Goal: Task Accomplishment & Management: Manage account settings

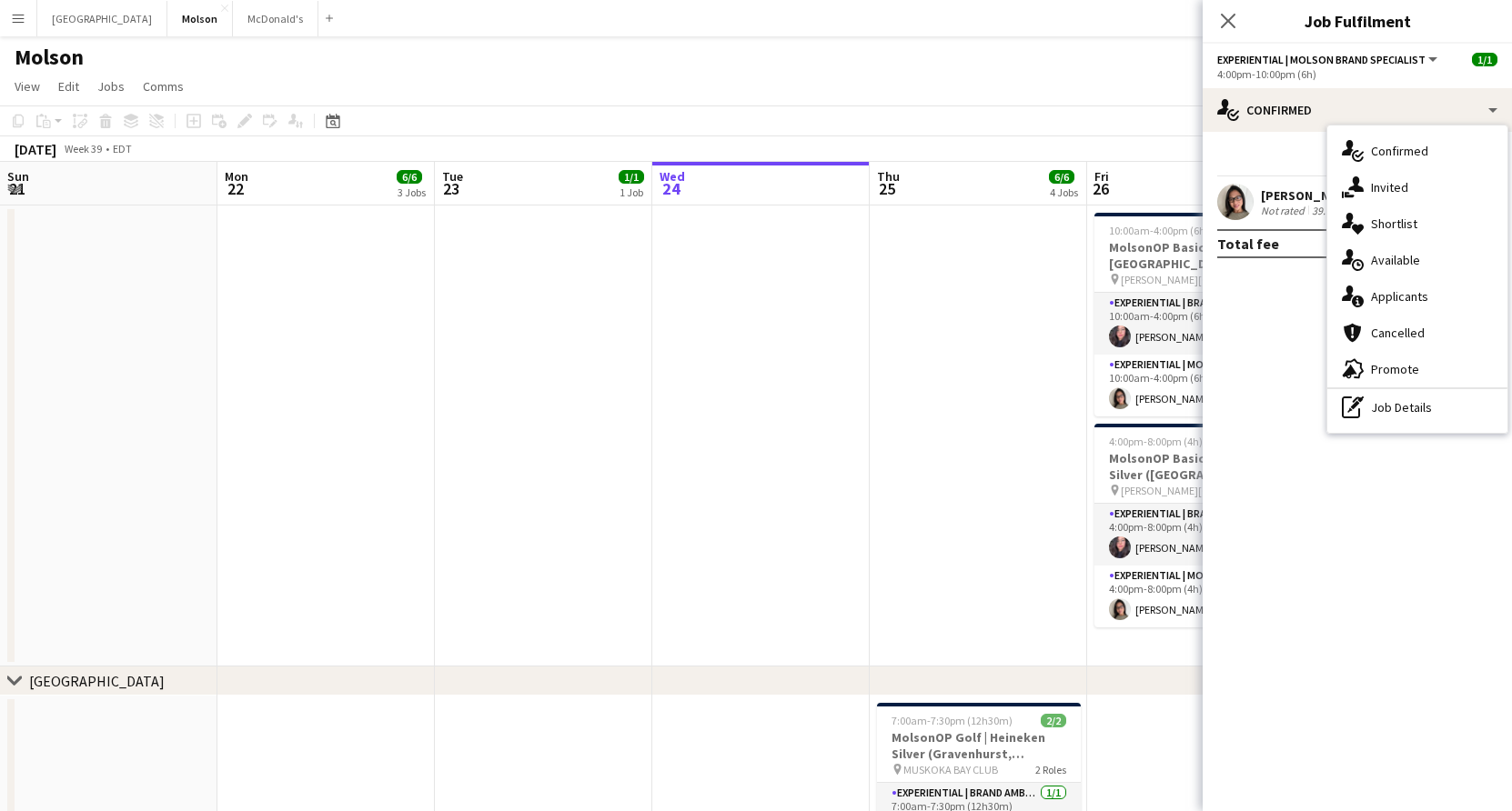
scroll to position [0, 435]
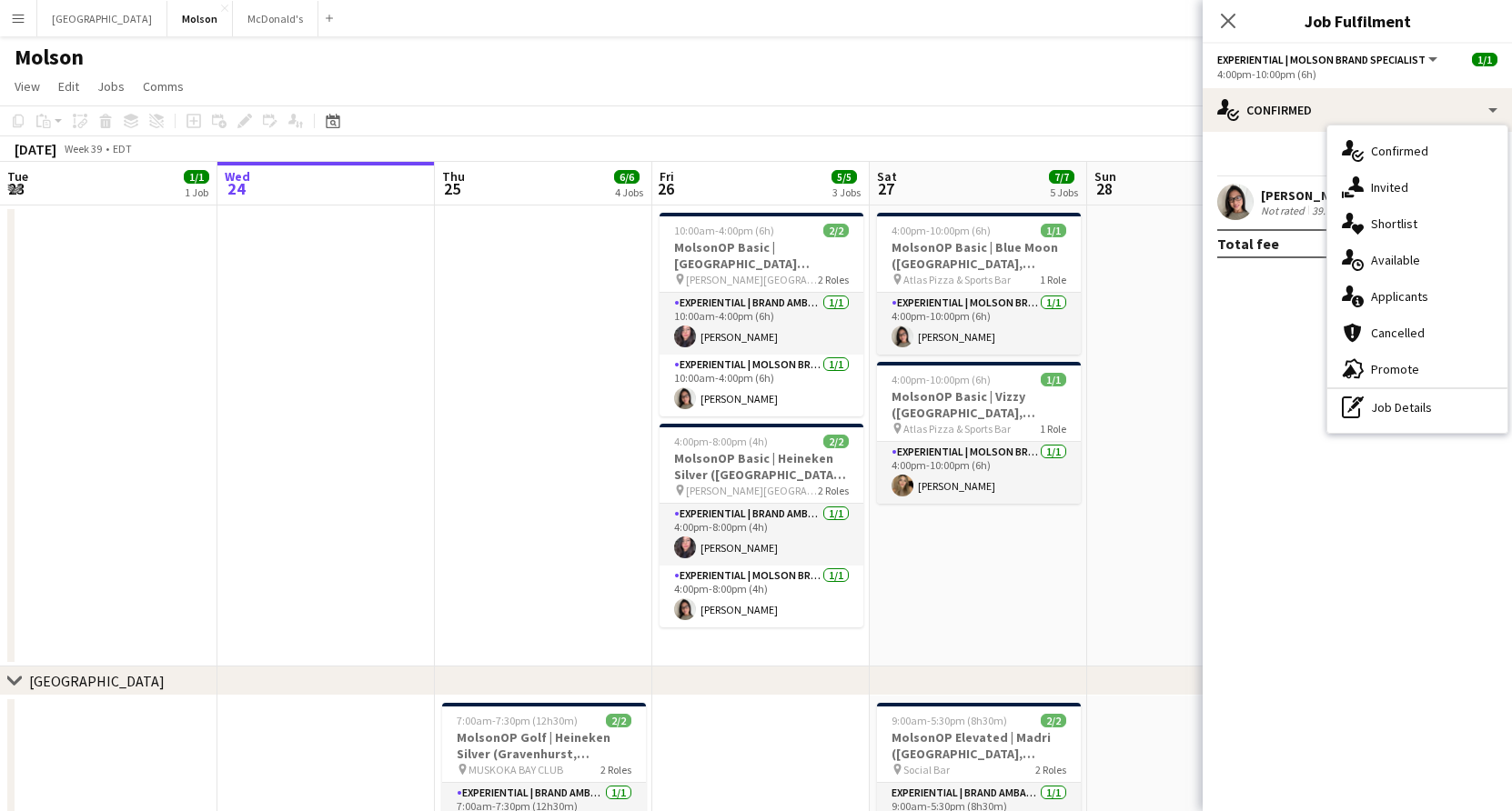
click at [9, 20] on button "Menu" at bounding box center [18, 18] width 37 height 37
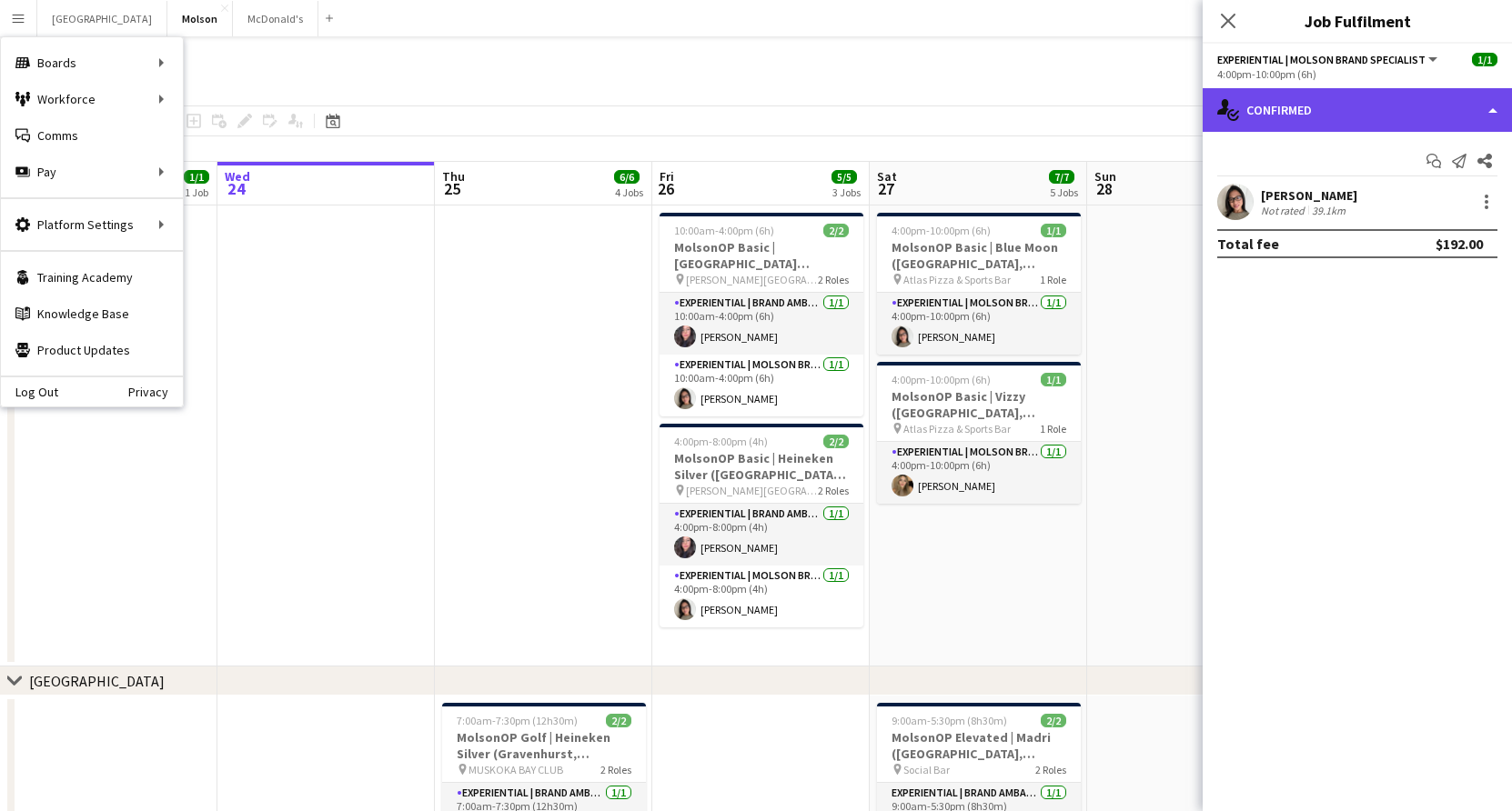
click at [1500, 106] on div "single-neutral-actions-check-2 Confirmed" at bounding box center [1357, 111] width 310 height 44
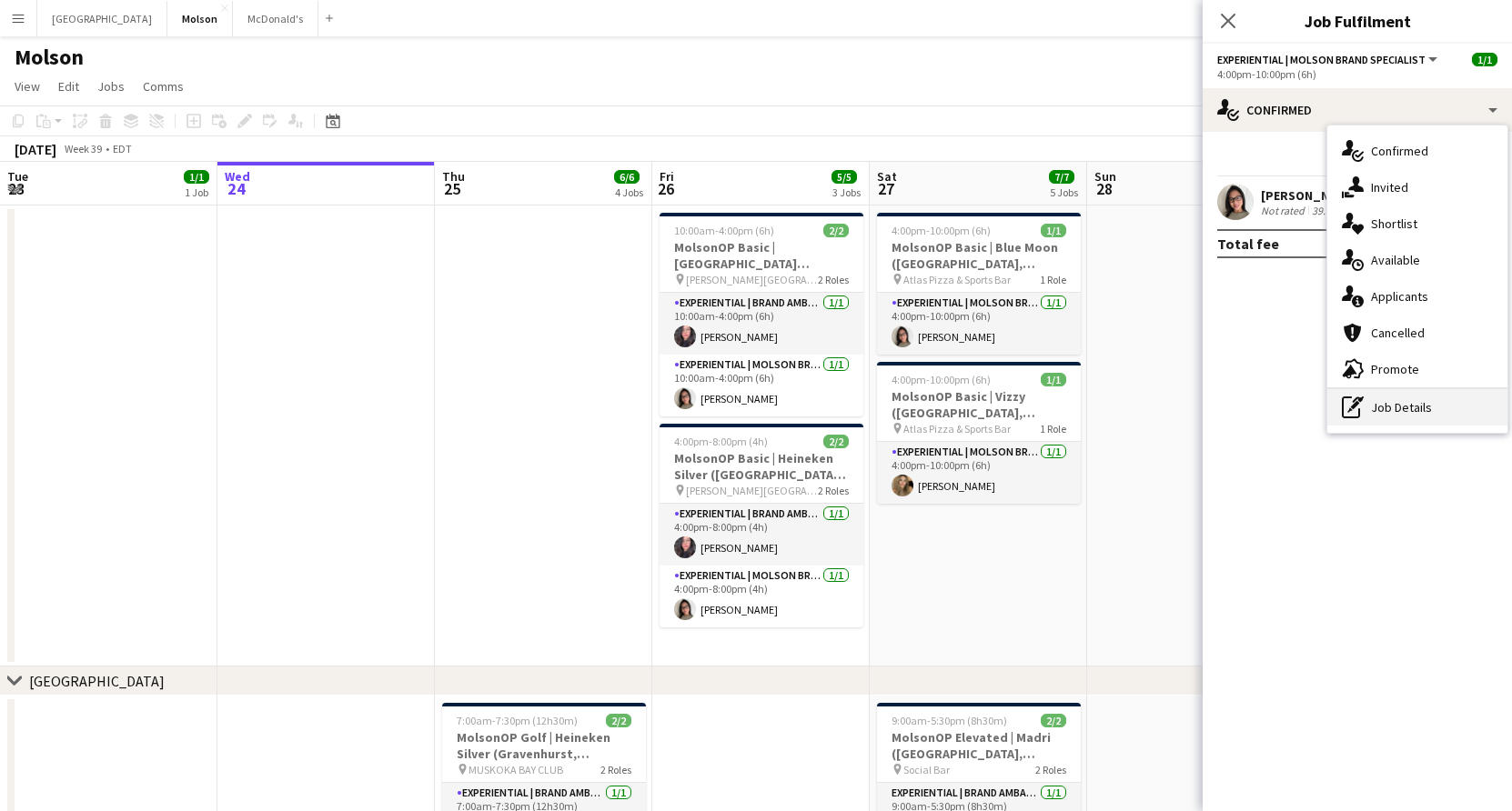
click at [1395, 416] on div "pen-write Job Details" at bounding box center [1417, 407] width 180 height 37
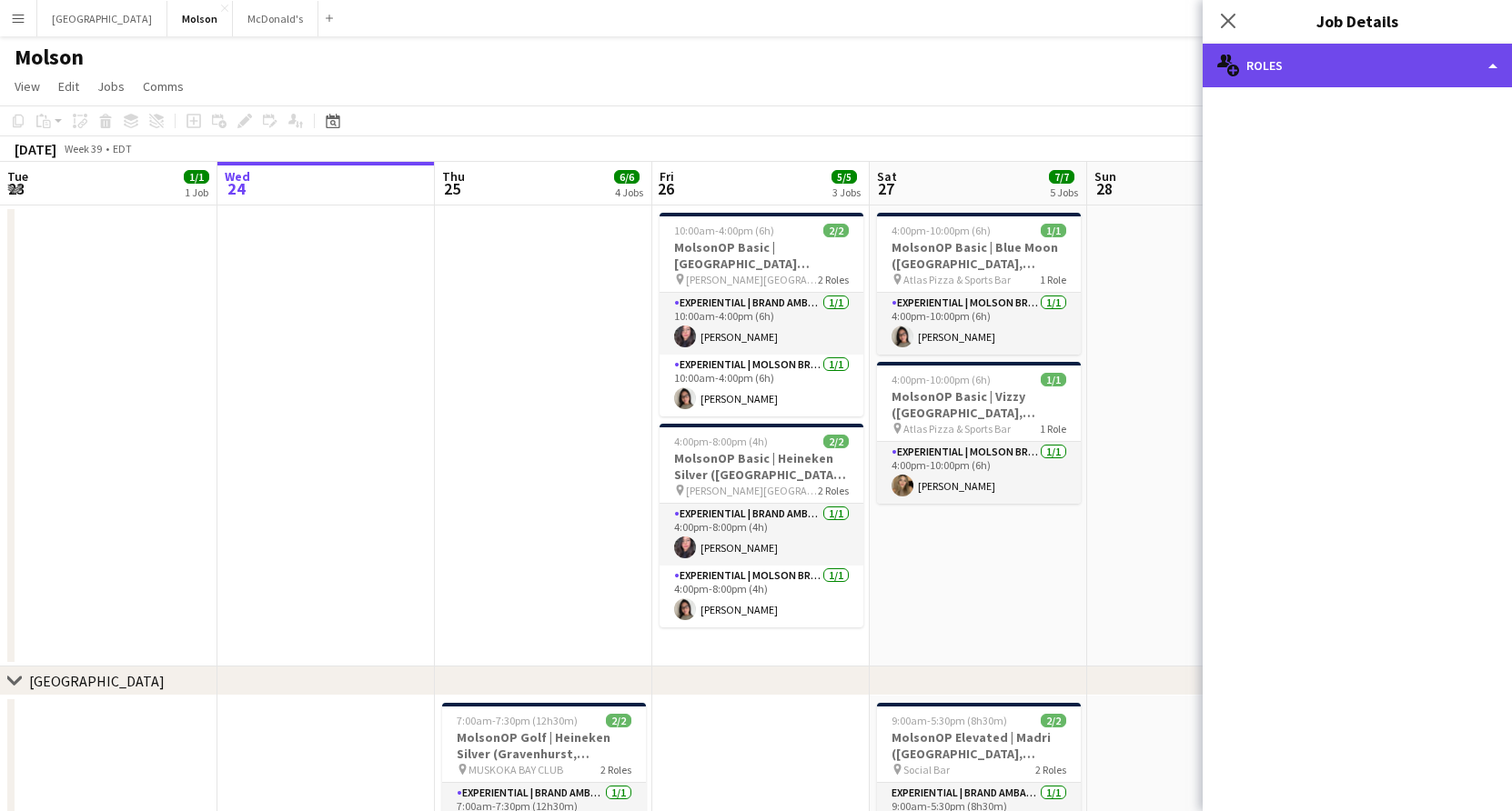
click at [1465, 69] on div "multiple-users-add Roles" at bounding box center [1357, 66] width 310 height 44
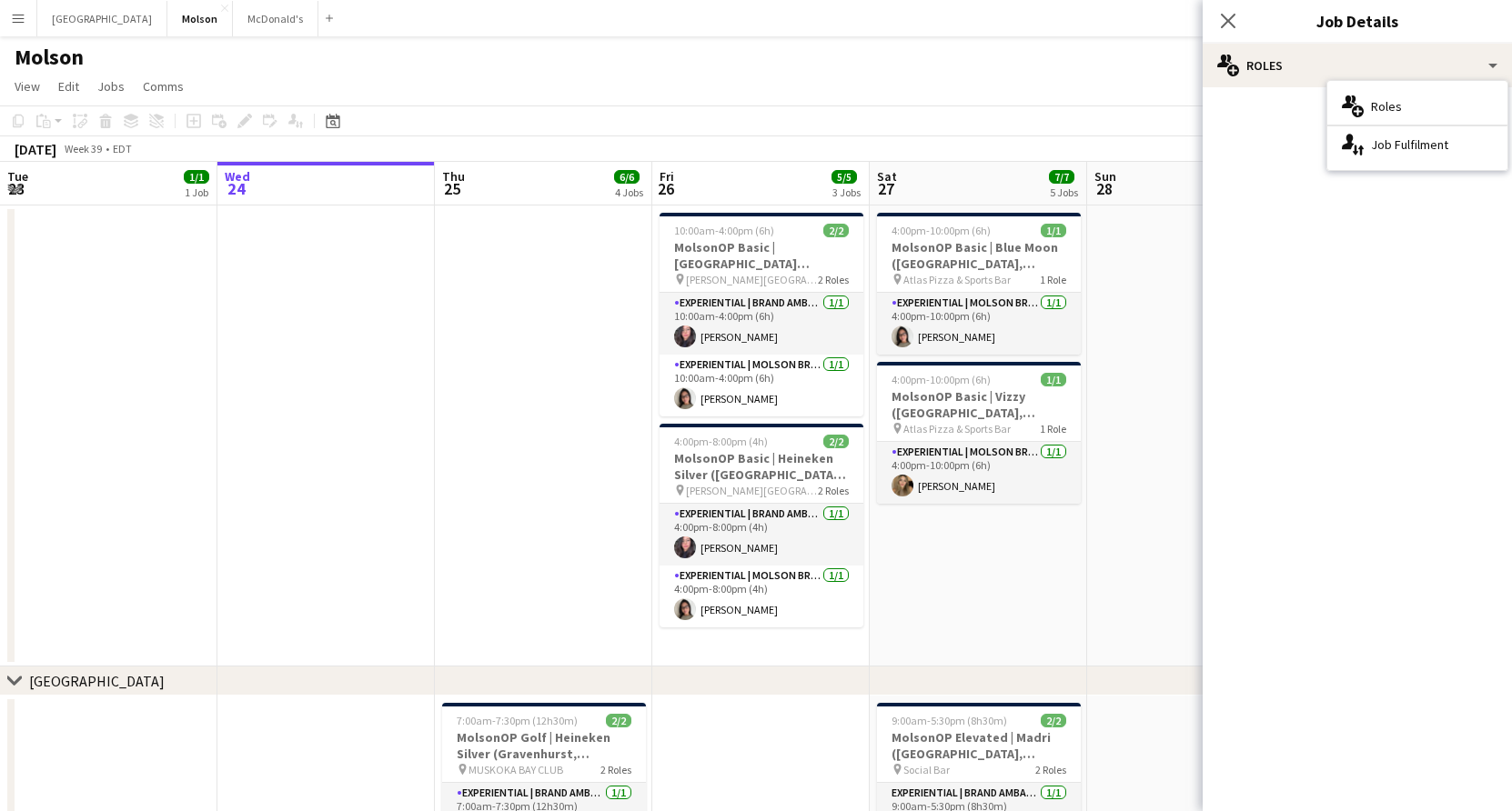
click at [1242, 90] on div "multiple-users-add Roles multiple-users-add Roles single-neutral-actions-up-dow…" at bounding box center [1357, 427] width 310 height 767
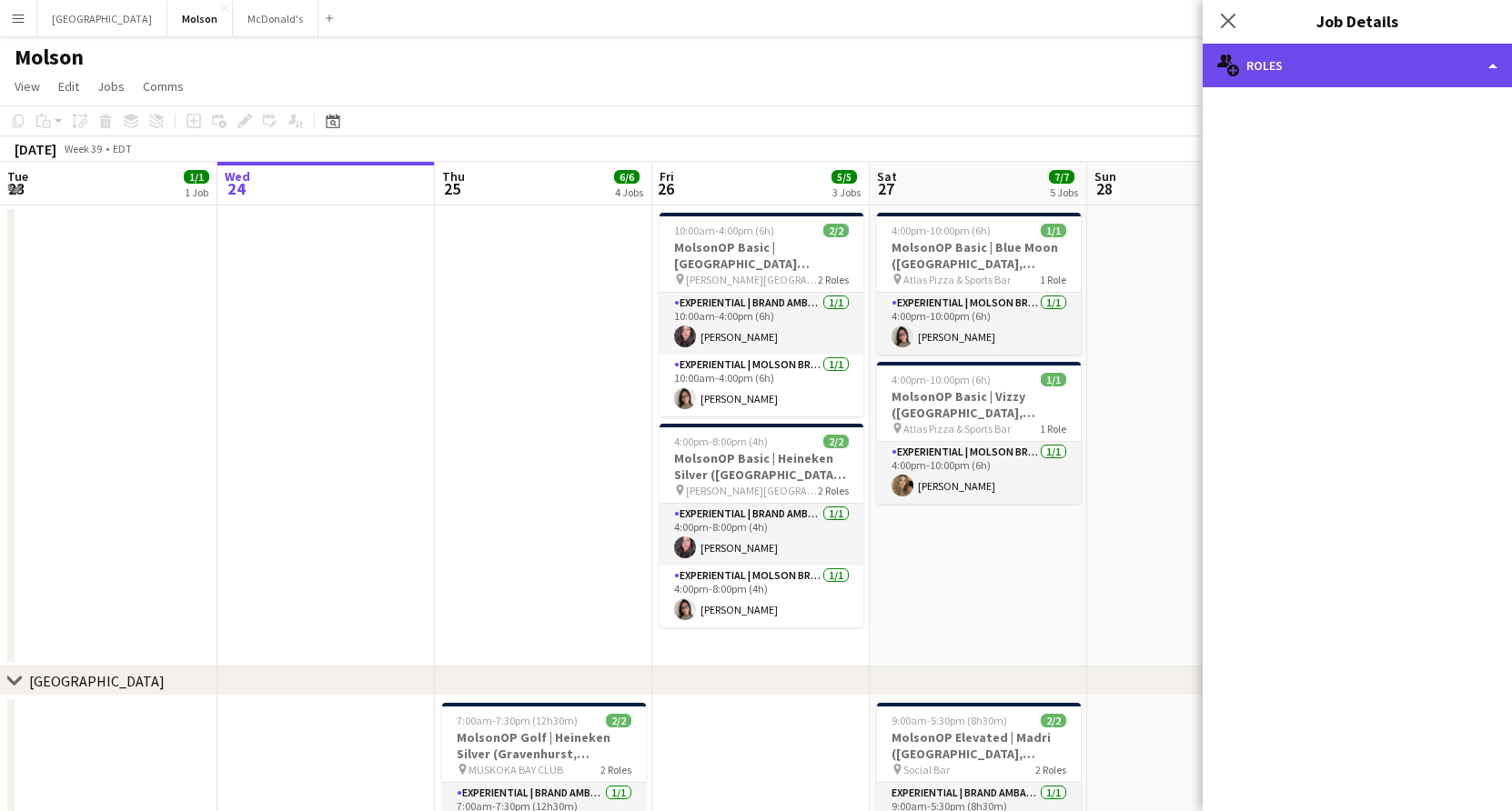
click at [1230, 52] on div "multiple-users-add Roles" at bounding box center [1357, 66] width 310 height 44
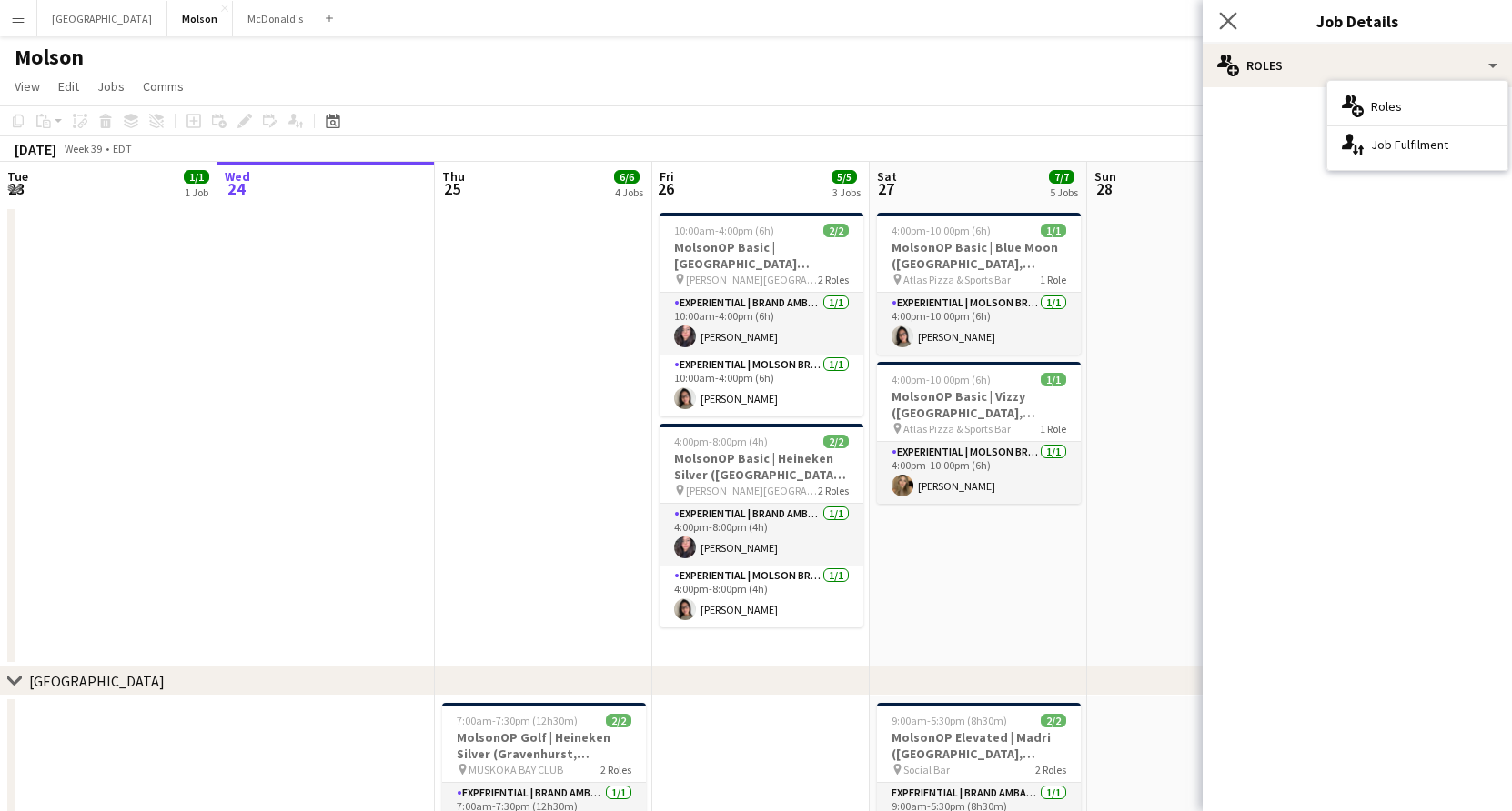
click at [1220, 9] on app-icon "Close pop-in" at bounding box center [1228, 21] width 26 height 26
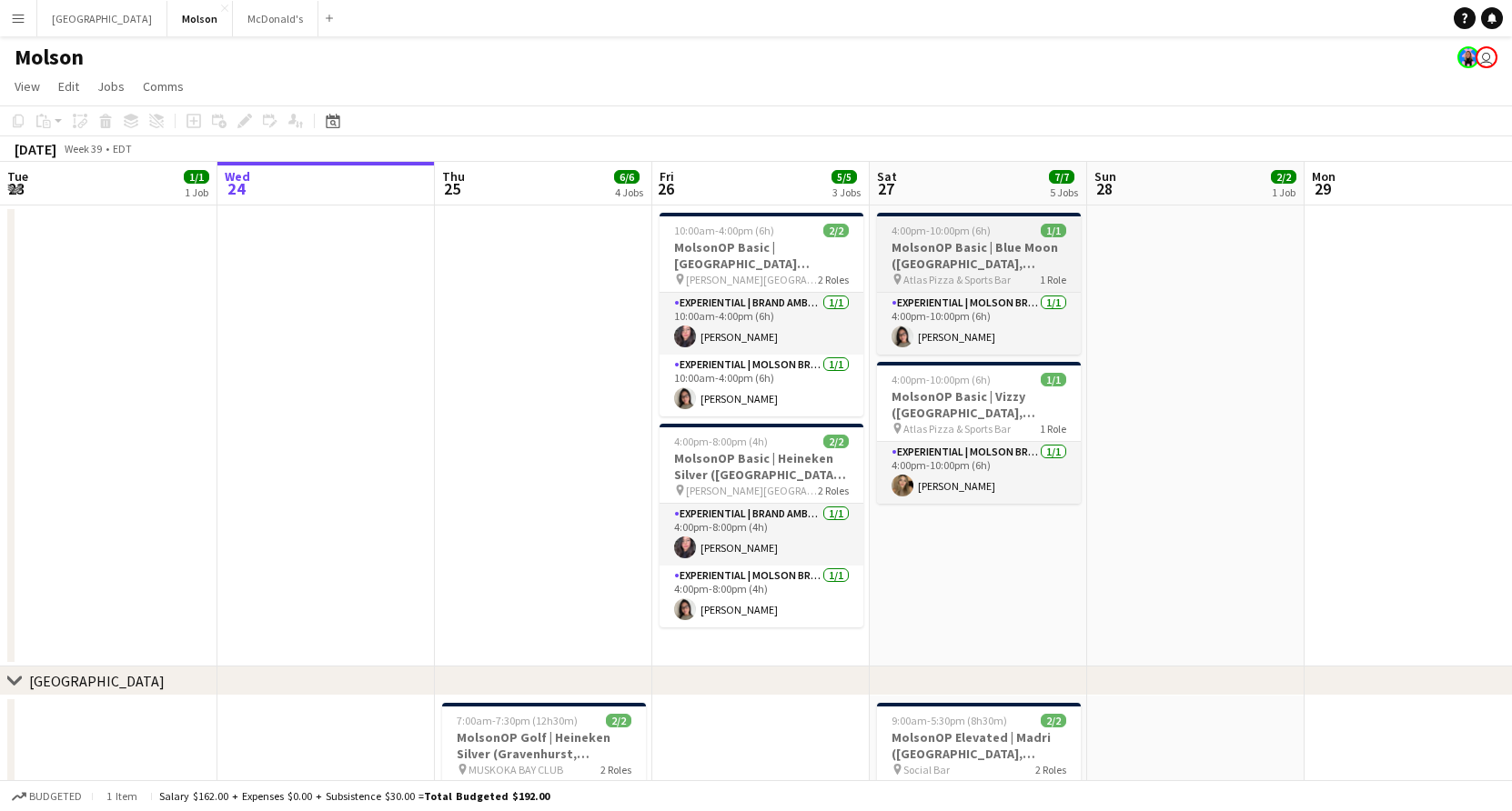
click at [1001, 255] on h3 "MolsonOP Basic | Blue Moon ([GEOGRAPHIC_DATA], [GEOGRAPHIC_DATA])" at bounding box center [978, 256] width 204 height 33
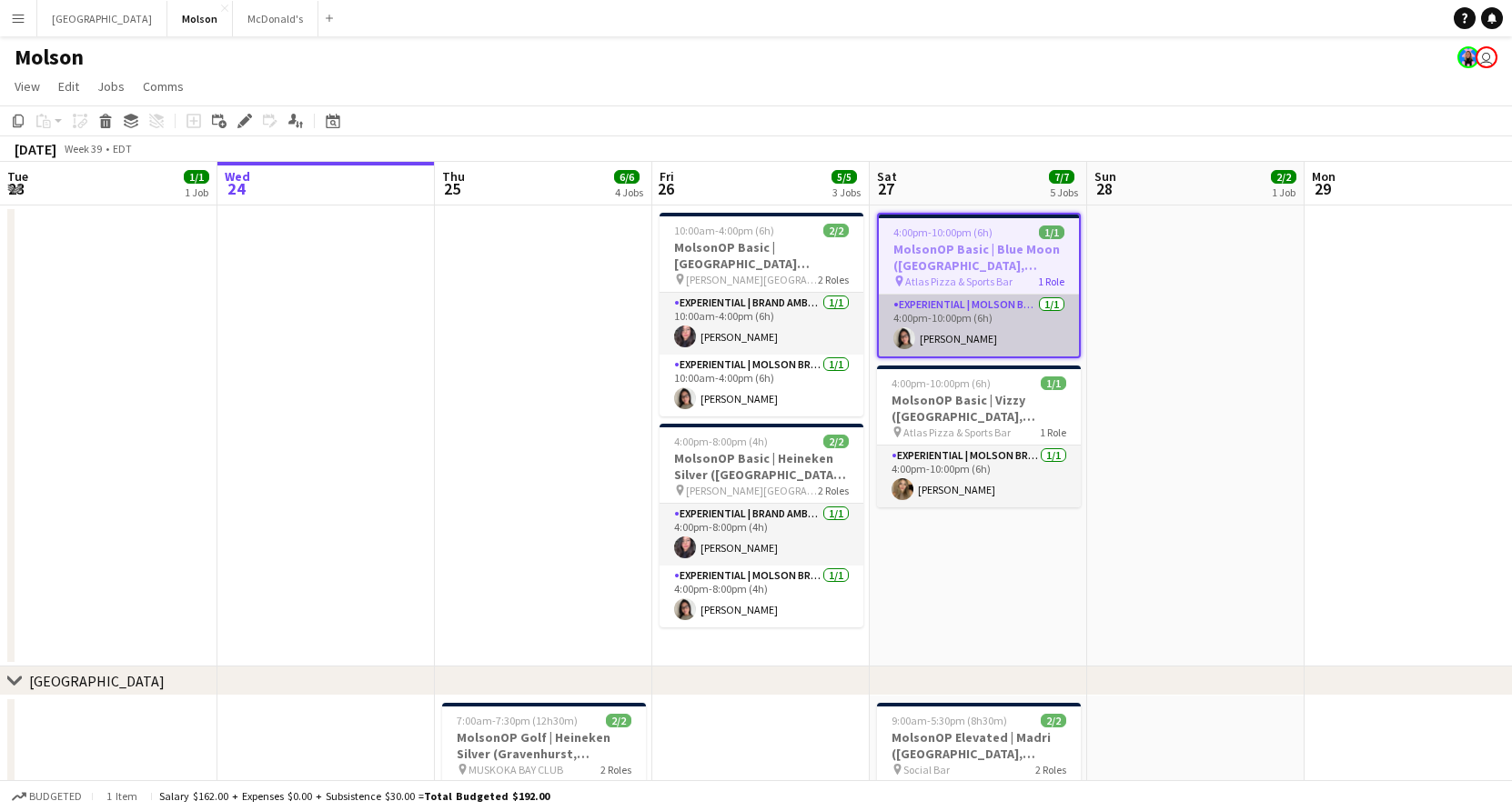
click at [984, 329] on app-card-role "Experiential | Molson Brand Specialist [DATE] 4:00pm-10:00pm (6h) [PERSON_NAME]" at bounding box center [978, 326] width 200 height 62
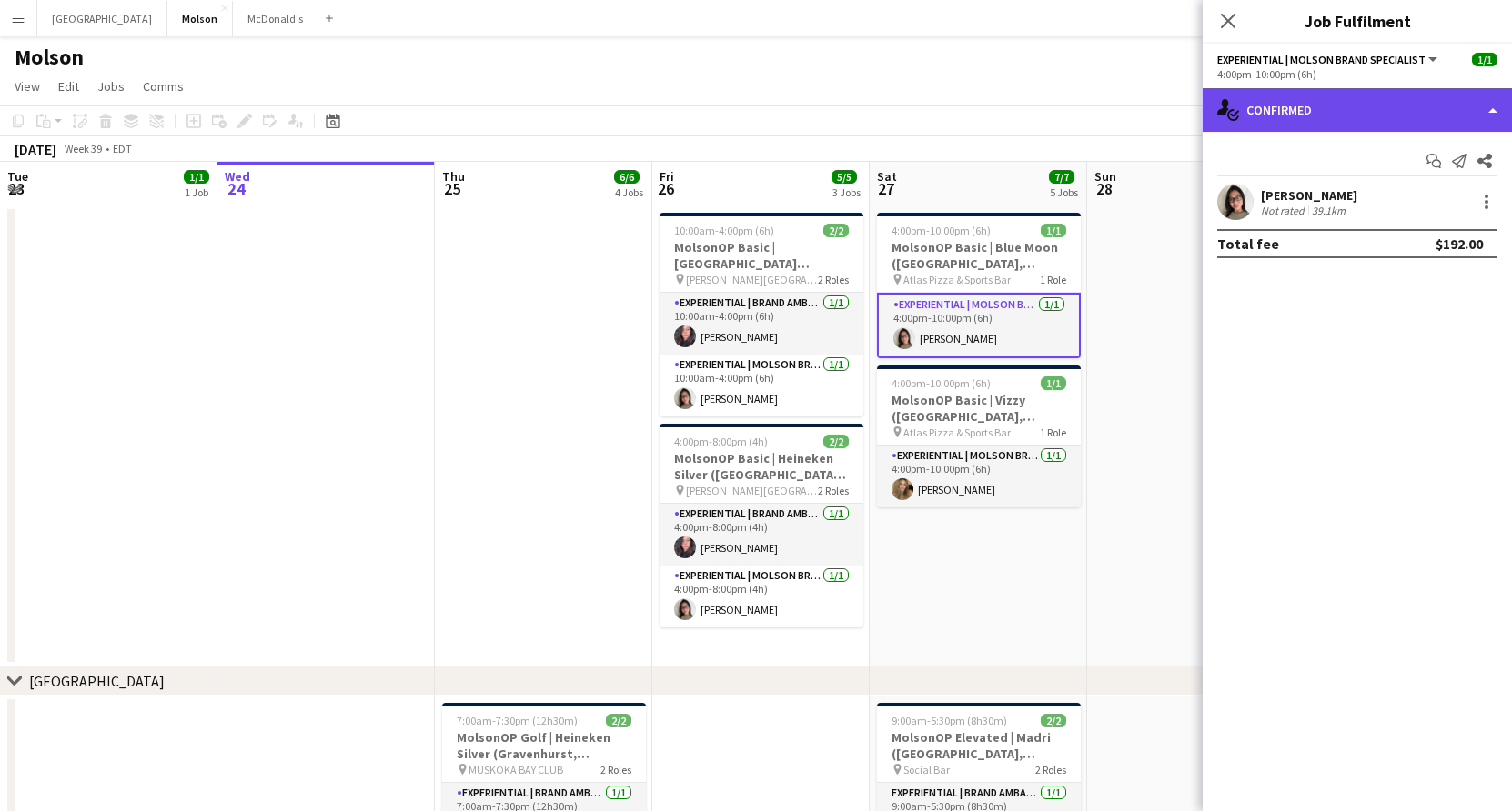
click at [1491, 110] on div "single-neutral-actions-check-2 Confirmed" at bounding box center [1357, 111] width 310 height 44
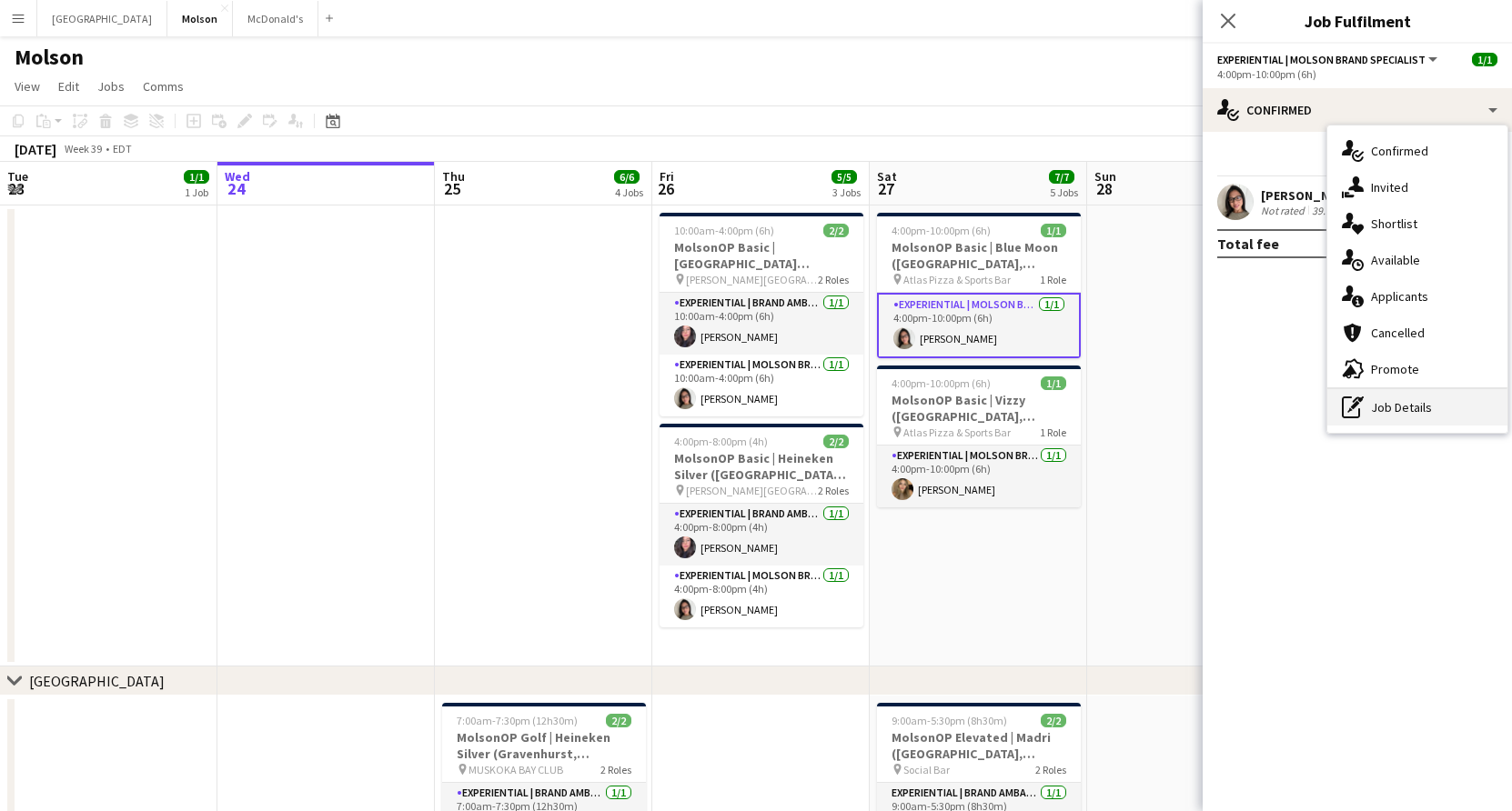
click at [1382, 410] on div "pen-write Job Details" at bounding box center [1417, 407] width 180 height 37
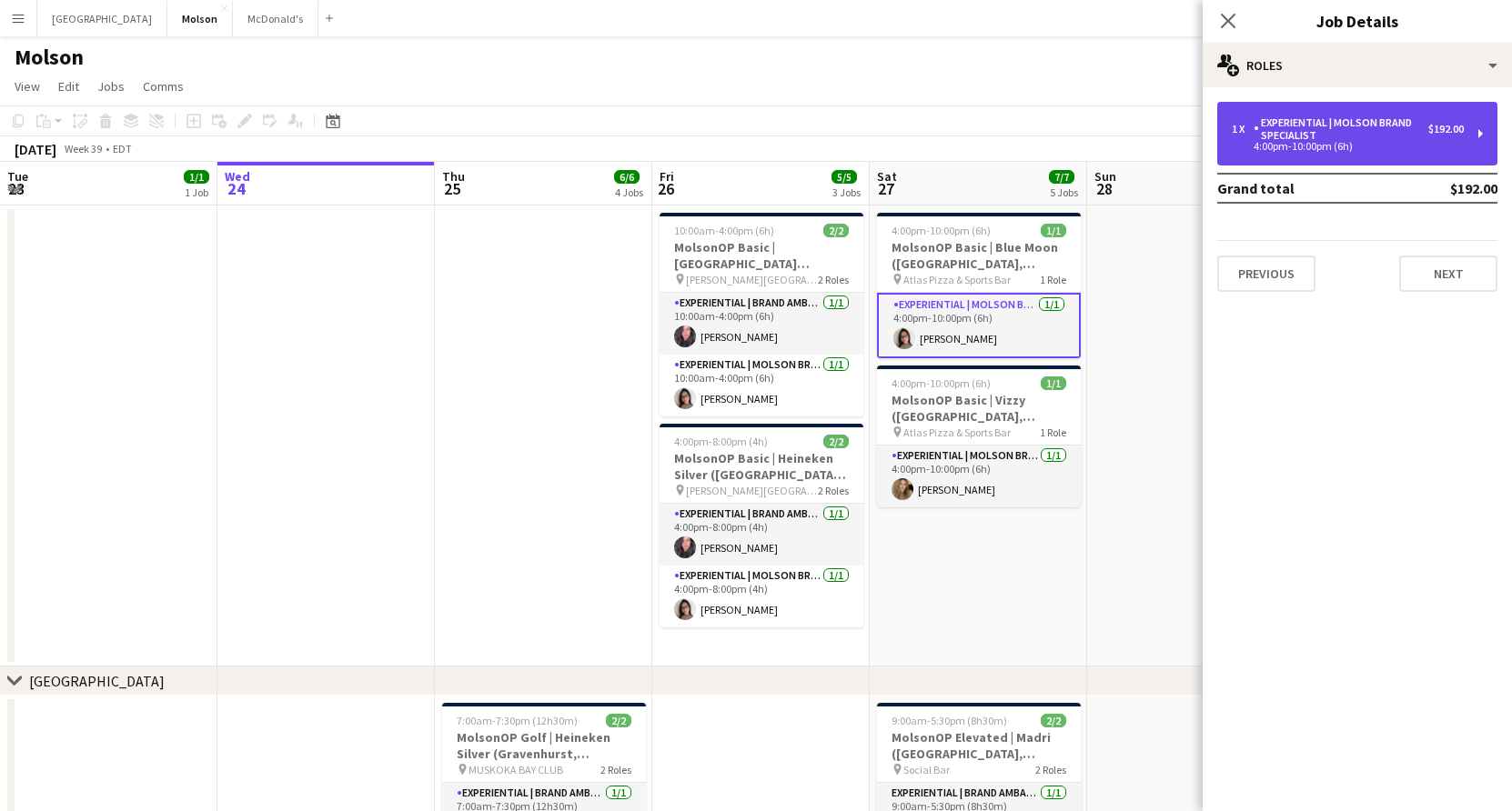
click at [1354, 125] on div "Experiential | Molson Brand Specialist" at bounding box center [1340, 129] width 174 height 26
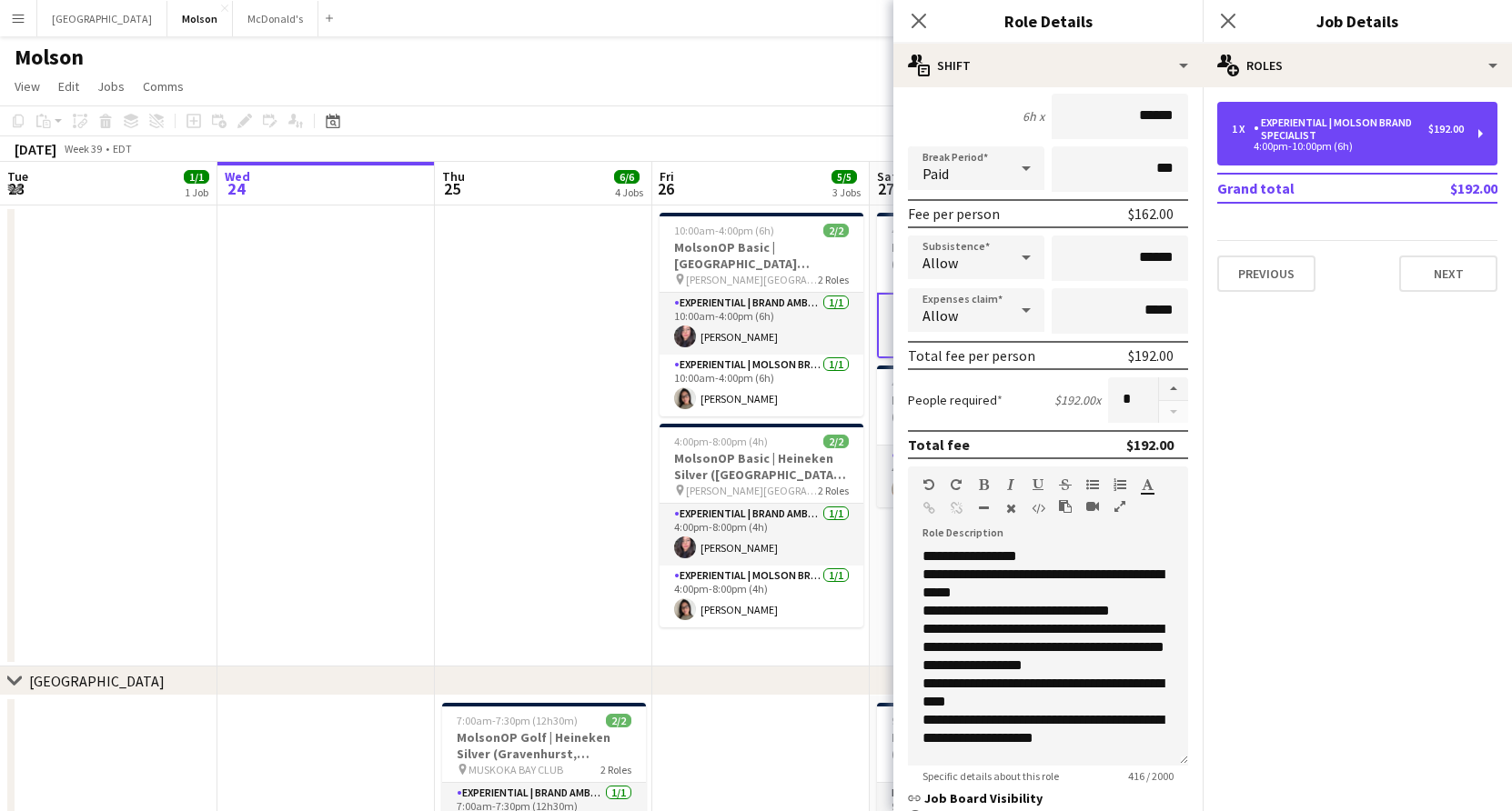
scroll to position [169, 0]
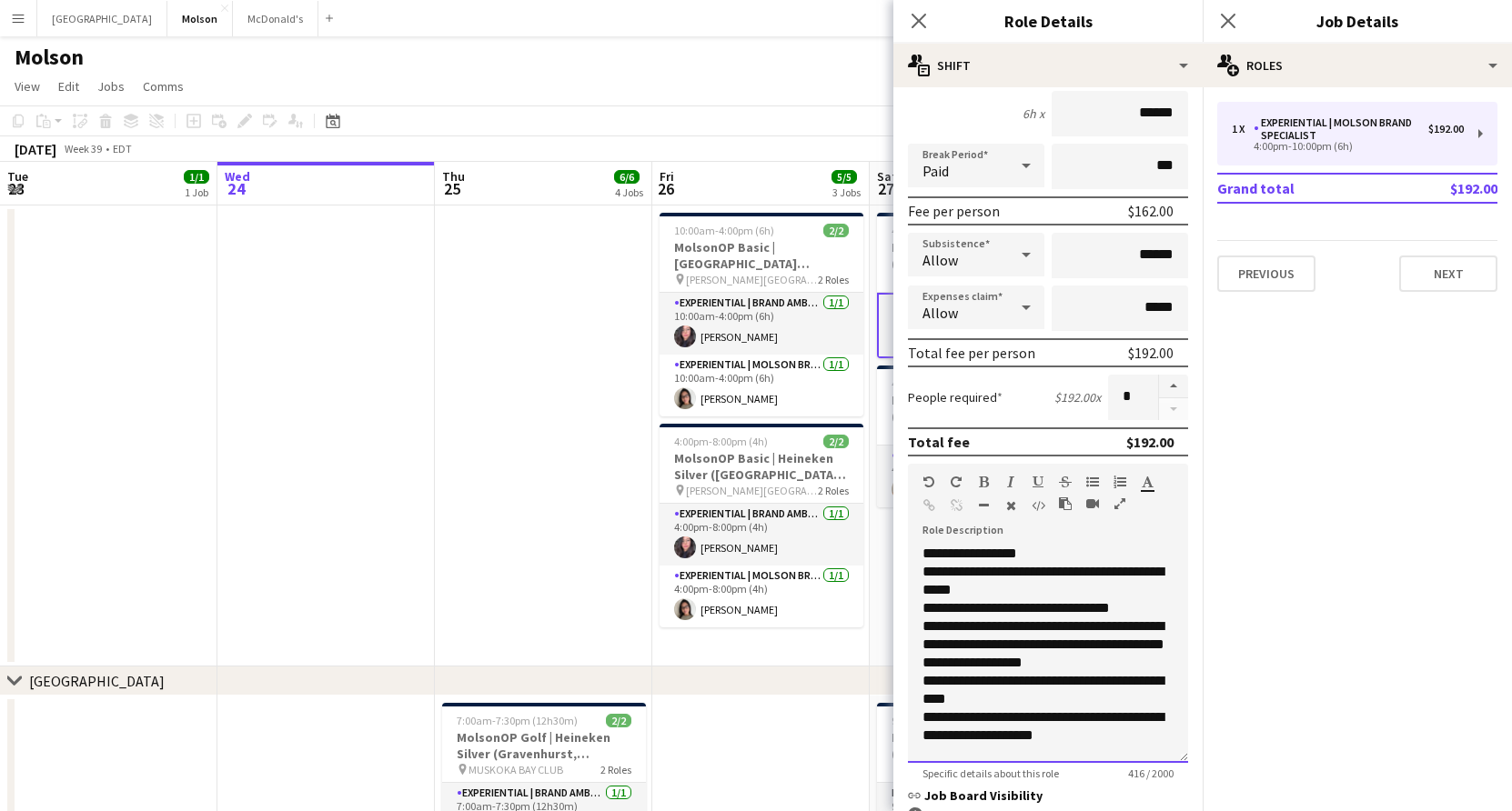
click at [956, 505] on div at bounding box center [964, 510] width 82 height 22
click at [957, 501] on div at bounding box center [964, 510] width 82 height 22
drag, startPoint x: 1073, startPoint y: 735, endPoint x: 1032, endPoint y: 735, distance: 41.0
click at [1032, 735] on div "**********" at bounding box center [1048, 727] width 251 height 37
click at [931, 504] on icon "button" at bounding box center [929, 506] width 12 height 13
